Goal: Information Seeking & Learning: Check status

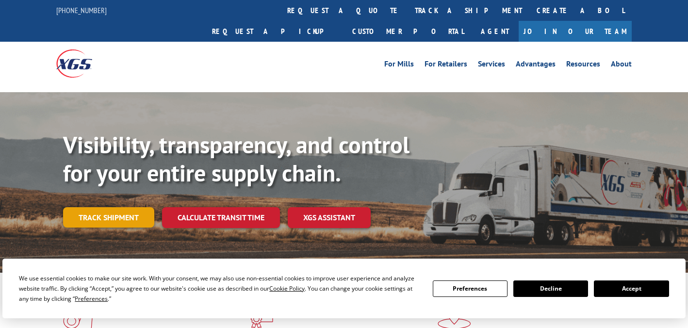
click at [105, 207] on link "Track shipment" at bounding box center [108, 217] width 91 height 20
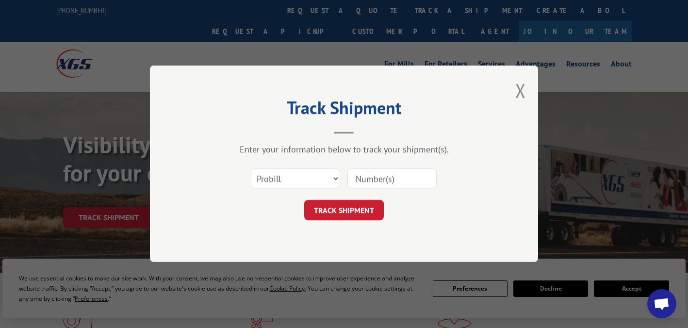
click at [383, 182] on input at bounding box center [391, 179] width 89 height 20
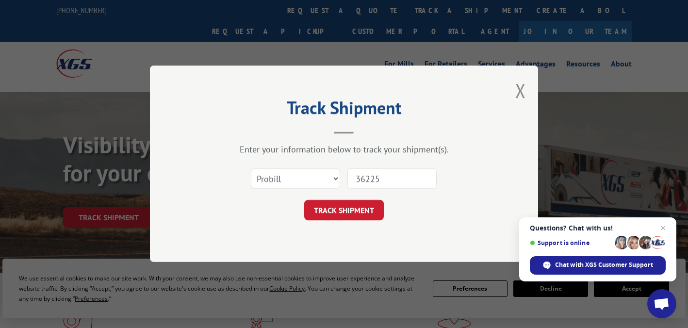
type input "362256"
click button "TRACK SHIPMENT" at bounding box center [344, 210] width 80 height 20
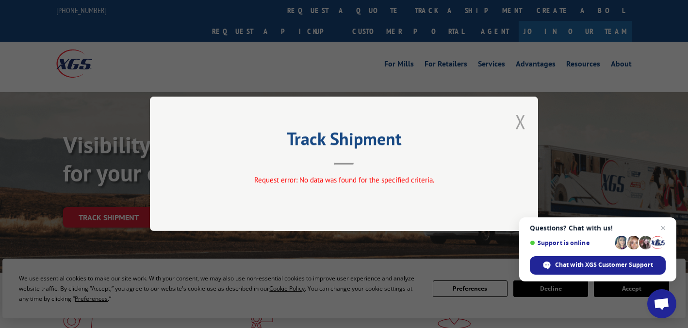
click at [503, 120] on button "Close modal" at bounding box center [520, 122] width 11 height 26
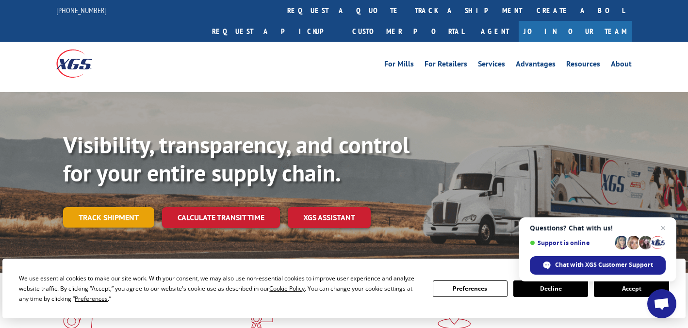
click at [113, 207] on link "Track shipment" at bounding box center [108, 217] width 91 height 20
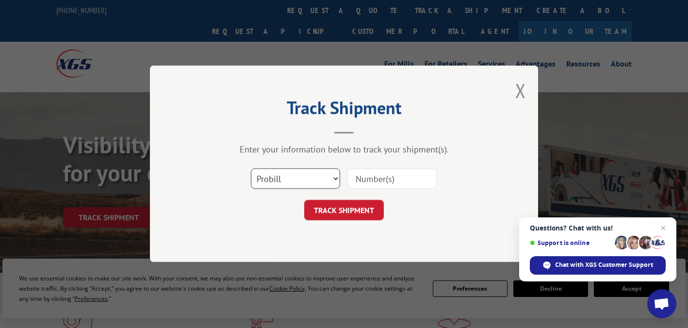
click at [335, 179] on select "Select category... Probill BOL PO" at bounding box center [295, 179] width 89 height 20
select select "bol"
click at [364, 178] on input at bounding box center [391, 179] width 89 height 20
type input "362256"
click button "TRACK SHIPMENT" at bounding box center [344, 210] width 80 height 20
